Goal: Task Accomplishment & Management: Manage account settings

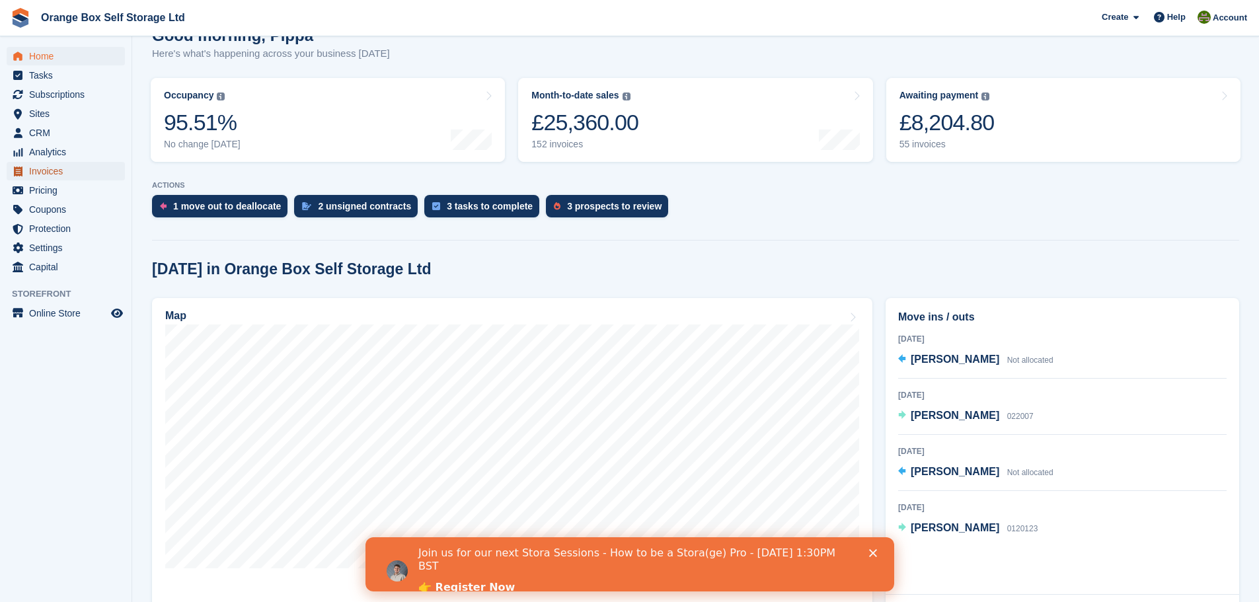
click at [51, 165] on span "Invoices" at bounding box center [68, 171] width 79 height 18
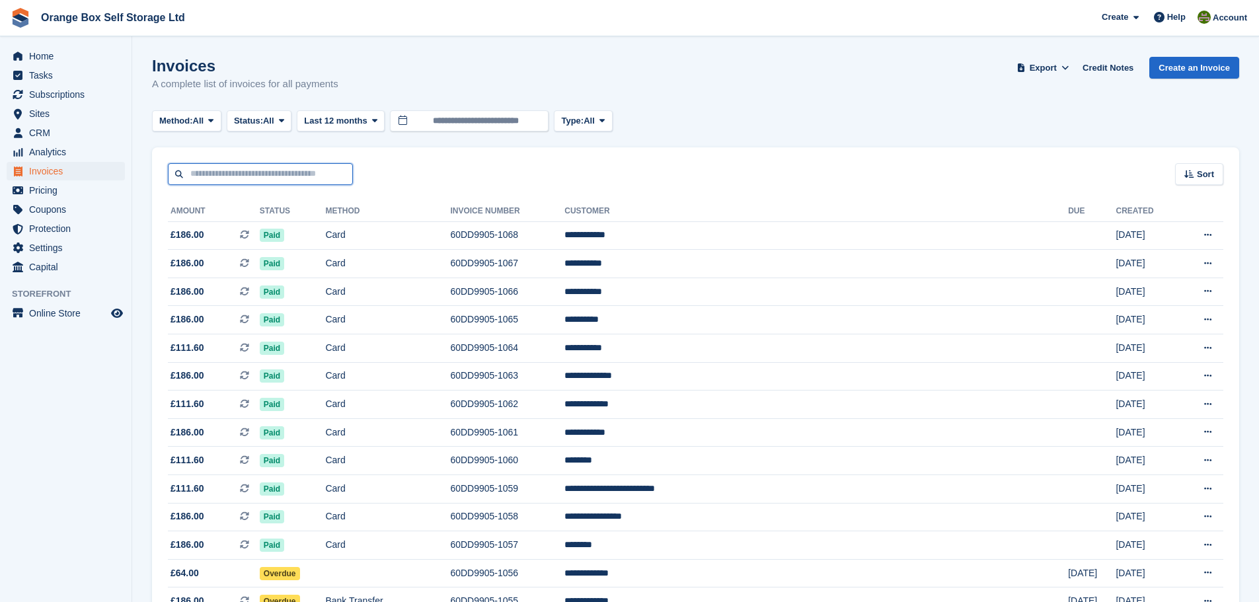
drag, startPoint x: 0, startPoint y: 0, endPoint x: 272, endPoint y: 176, distance: 324.0
click at [272, 176] on input "text" at bounding box center [260, 174] width 185 height 22
type input "****"
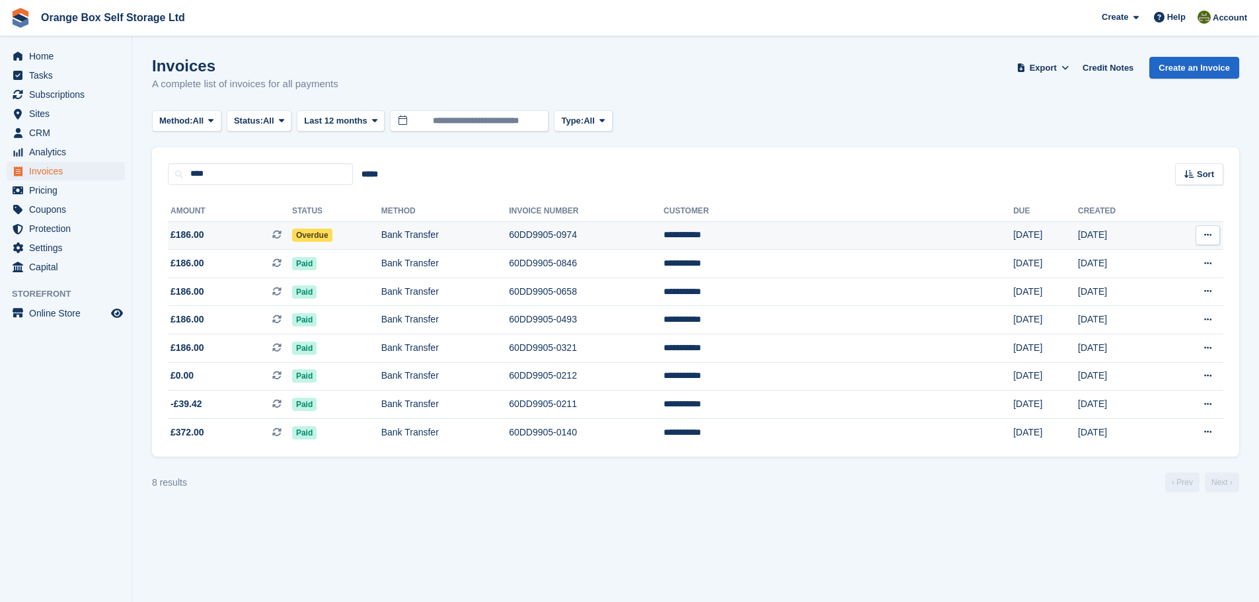
click at [332, 233] on span "Overdue" at bounding box center [312, 235] width 40 height 13
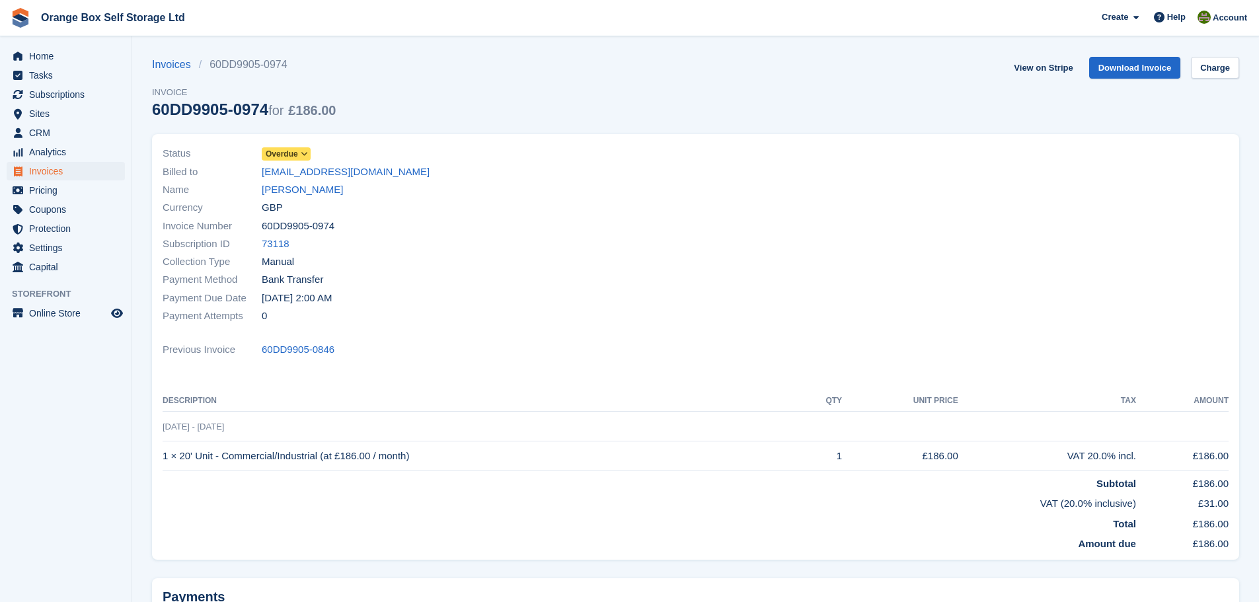
click at [283, 143] on div "Status Overdue Billed to bobowen21@googlemail.com Name Robert Owen Currency GBP…" at bounding box center [425, 235] width 541 height 196
click at [286, 151] on span "Overdue" at bounding box center [282, 154] width 32 height 12
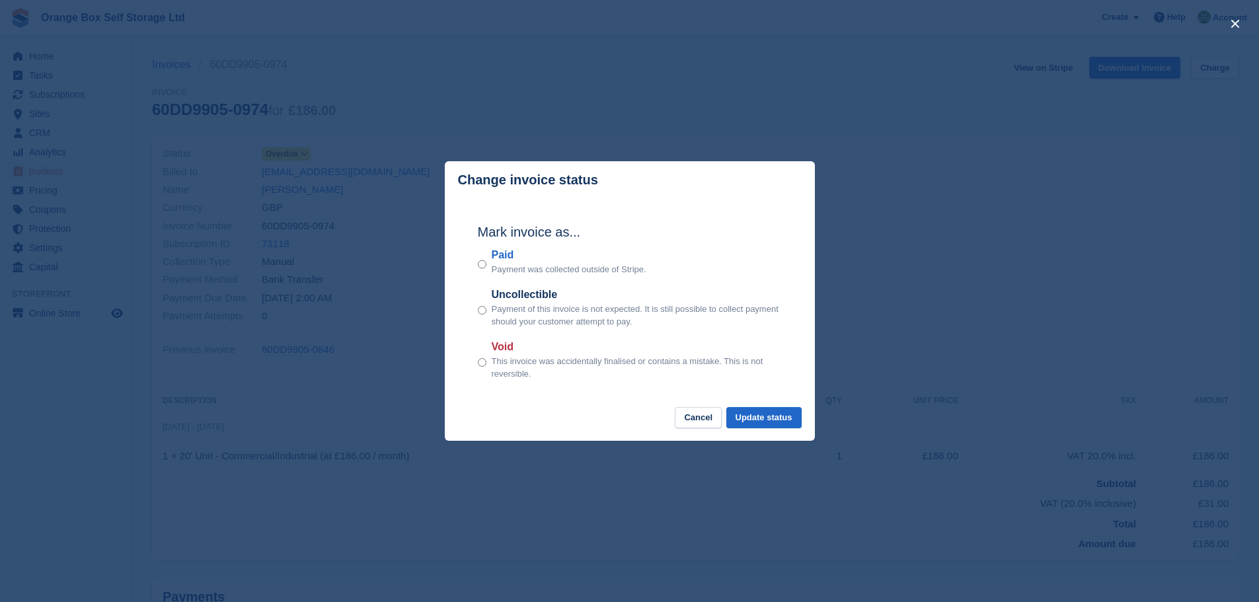
click at [507, 261] on label "Paid" at bounding box center [569, 255] width 155 height 16
click at [788, 423] on button "Update status" at bounding box center [763, 418] width 75 height 22
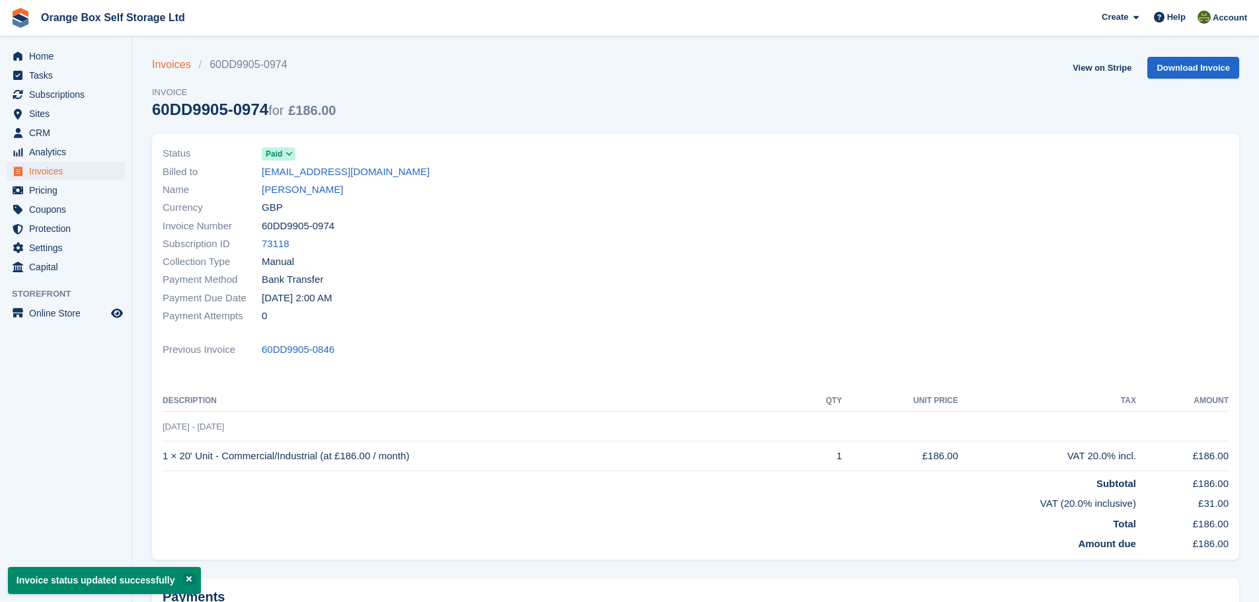
click at [172, 65] on link "Invoices" at bounding box center [175, 65] width 47 height 16
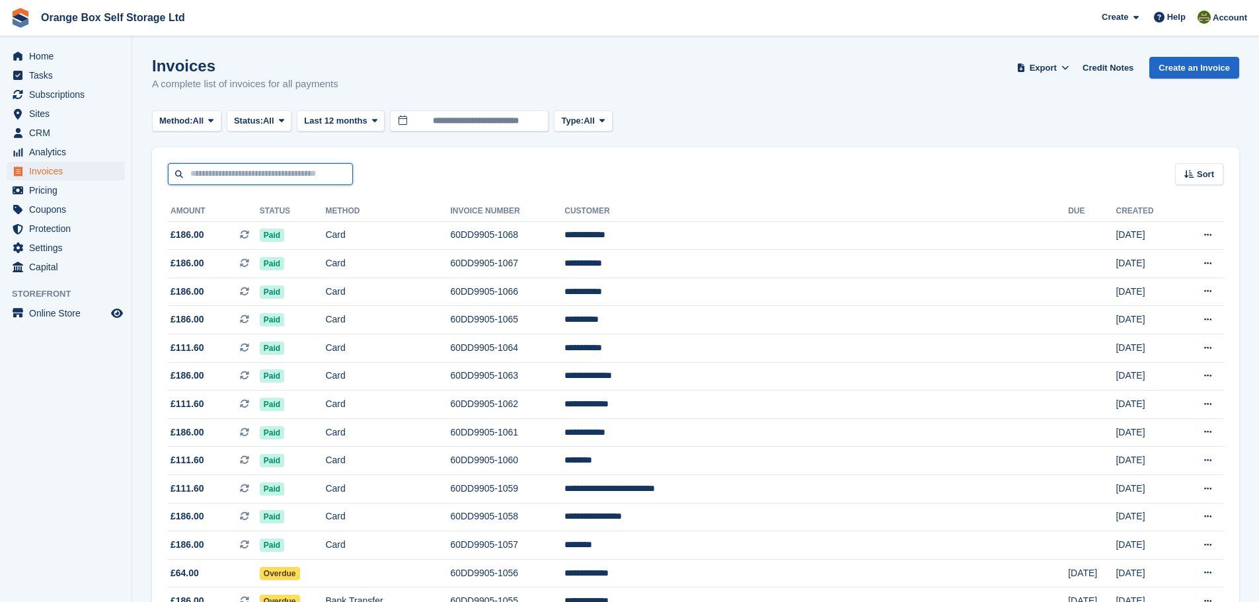
click at [295, 170] on input "text" at bounding box center [260, 174] width 185 height 22
type input "*"
type input "****"
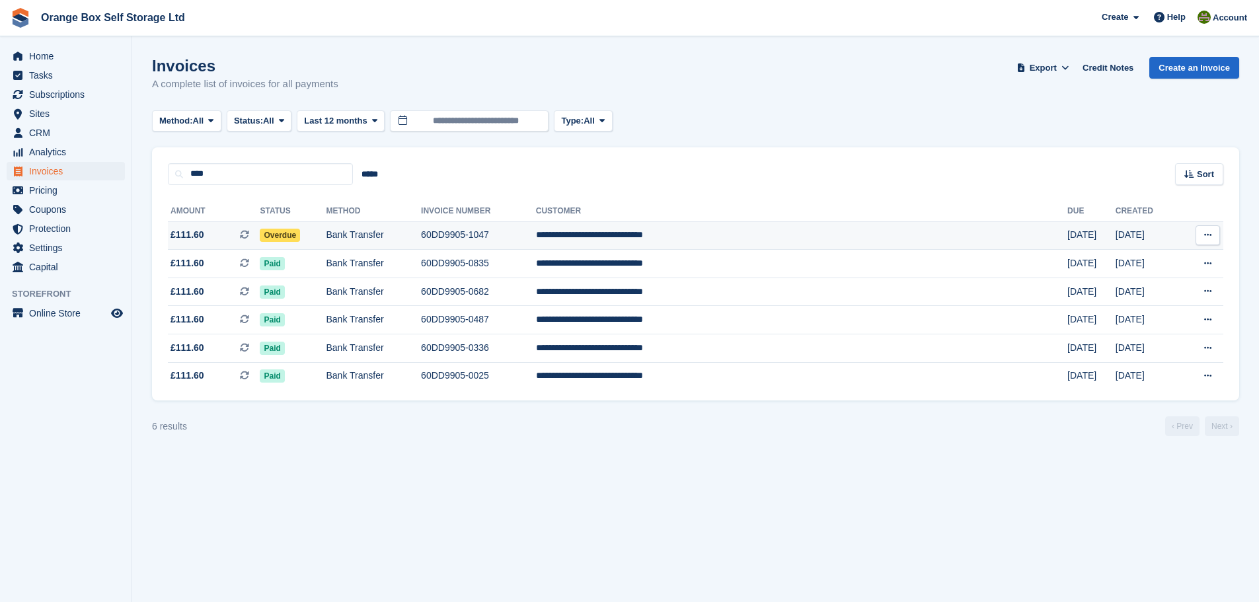
click at [536, 234] on td "60DD9905-1047" at bounding box center [478, 235] width 115 height 28
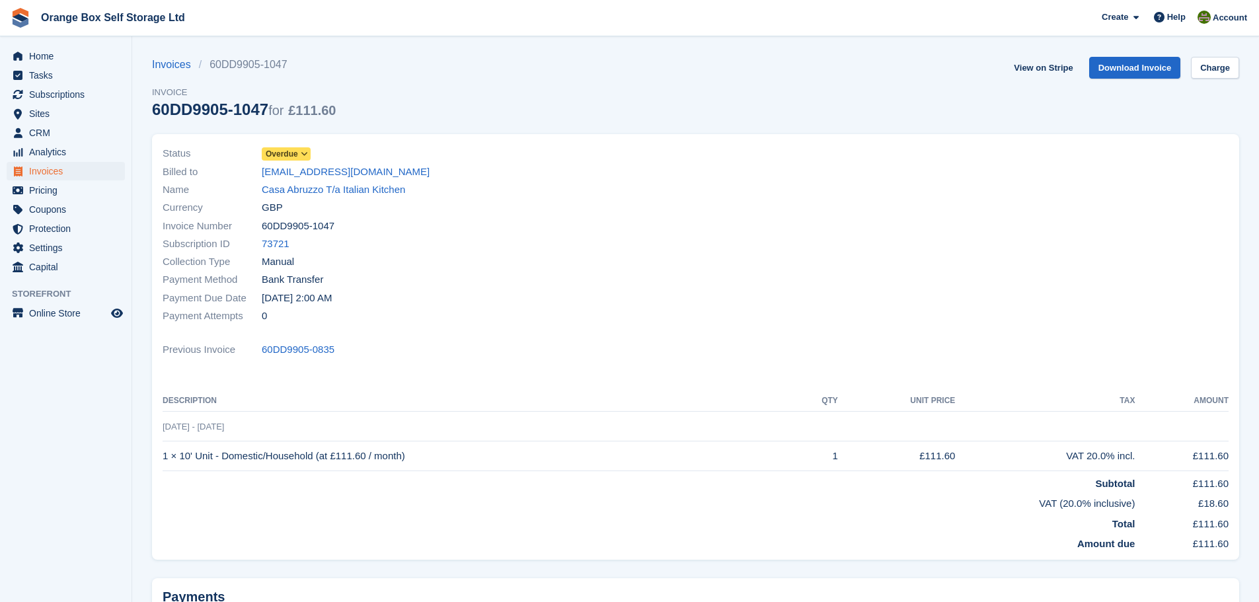
click at [316, 157] on div "Status Overdue" at bounding box center [425, 154] width 525 height 18
click at [280, 161] on div "Status Overdue" at bounding box center [425, 154] width 525 height 18
click at [283, 147] on span "Overdue" at bounding box center [286, 153] width 49 height 13
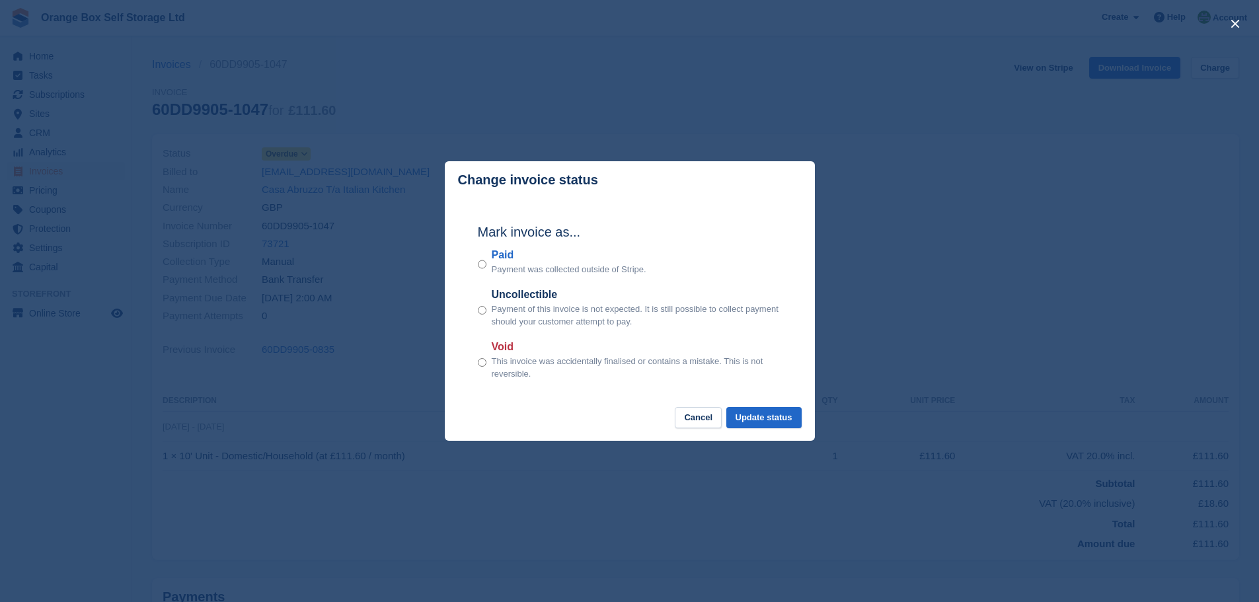
click at [513, 260] on label "Paid" at bounding box center [569, 255] width 155 height 16
click at [756, 414] on button "Update status" at bounding box center [763, 418] width 75 height 22
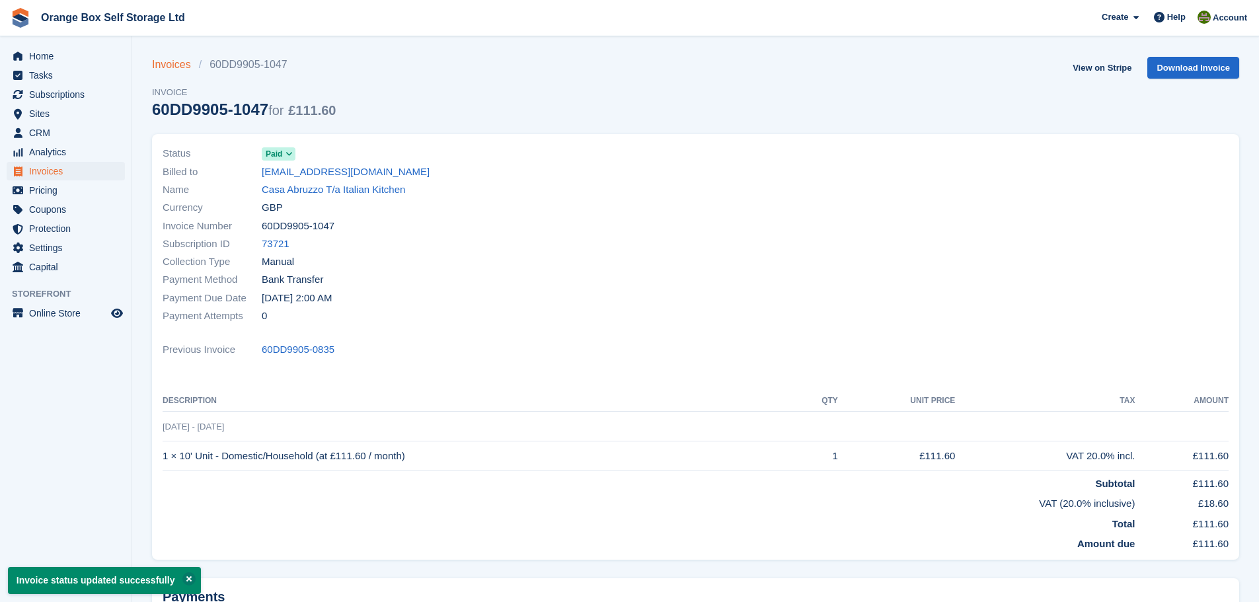
click at [170, 63] on link "Invoices" at bounding box center [175, 65] width 47 height 16
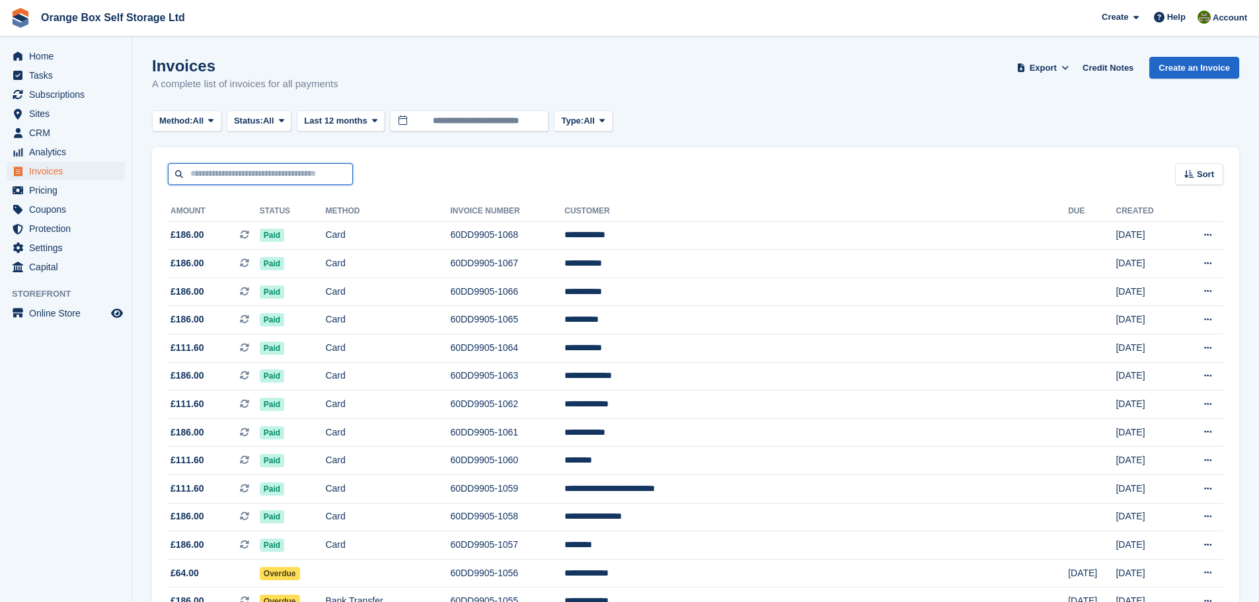
click at [316, 177] on input "text" at bounding box center [260, 174] width 185 height 22
type input "*"
type input "****"
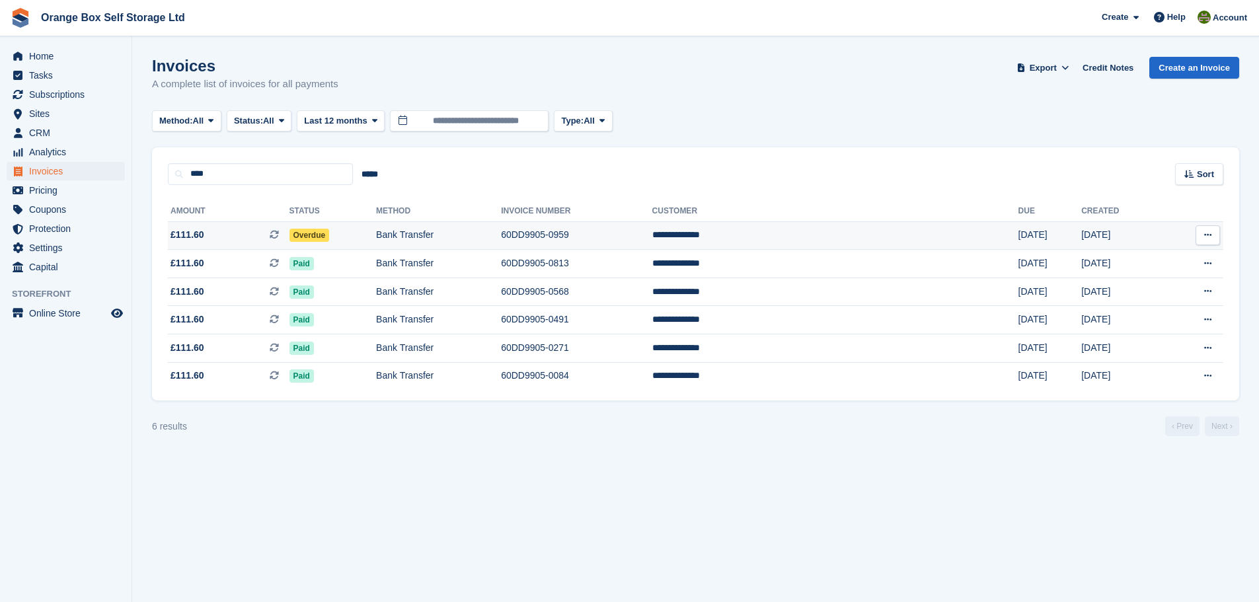
click at [447, 233] on td "Bank Transfer" at bounding box center [438, 235] width 125 height 28
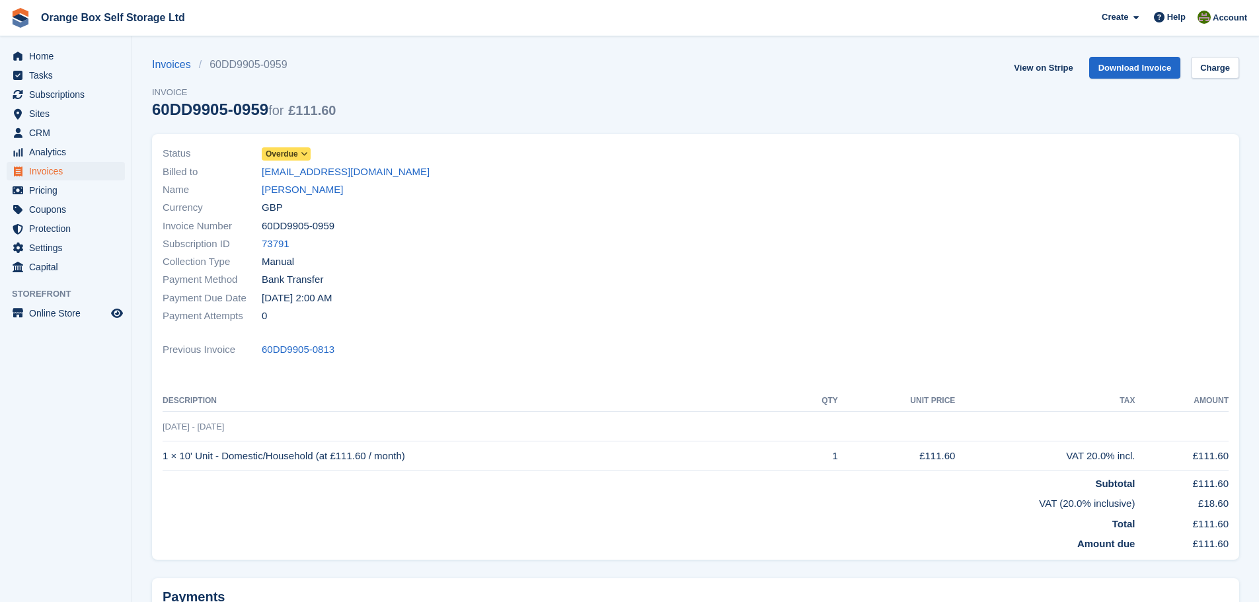
click at [288, 157] on span "Overdue" at bounding box center [282, 154] width 32 height 12
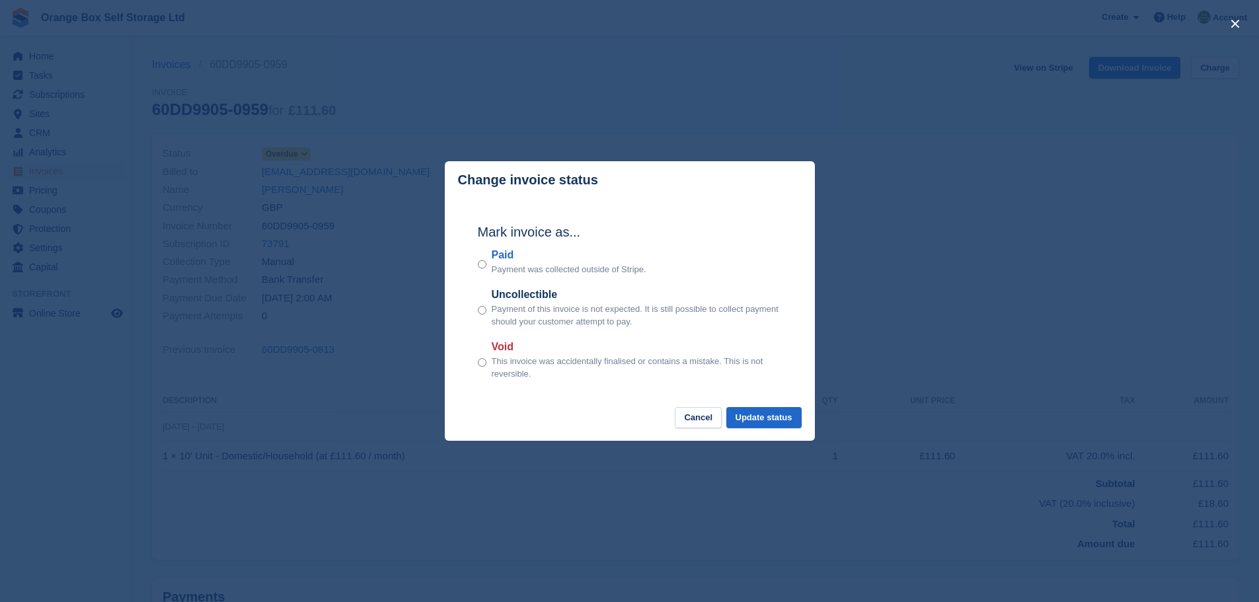
click at [509, 256] on label "Paid" at bounding box center [569, 255] width 155 height 16
click at [769, 416] on button "Update status" at bounding box center [763, 418] width 75 height 22
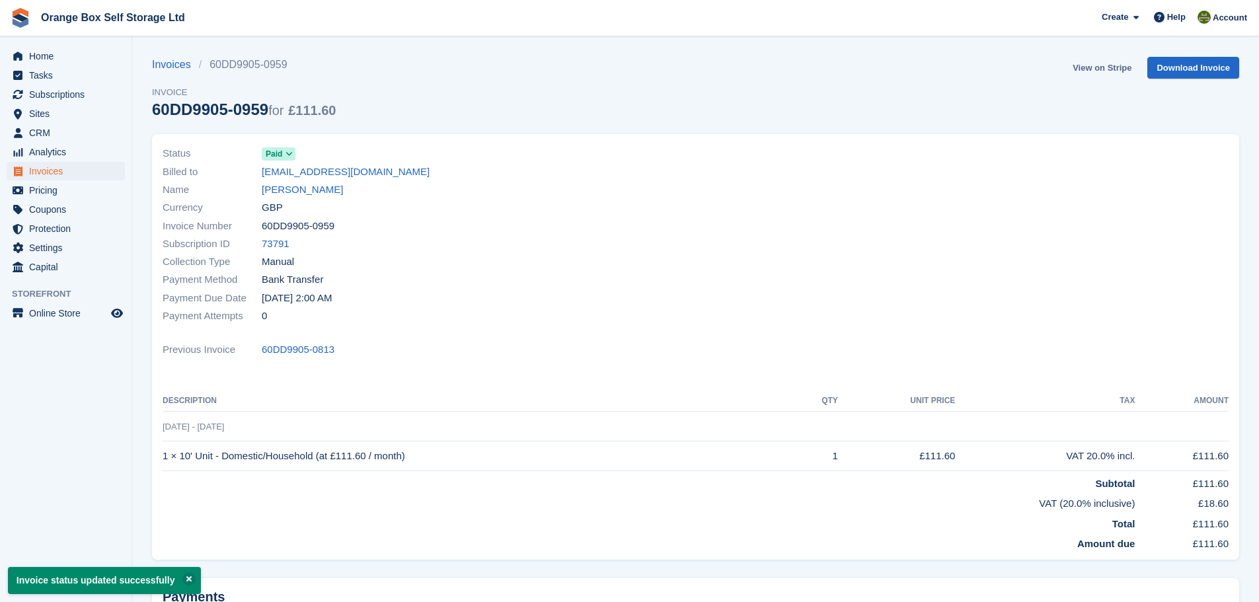
click at [1098, 70] on link "View on Stripe" at bounding box center [1101, 68] width 69 height 22
